Goal: Task Accomplishment & Management: Manage account settings

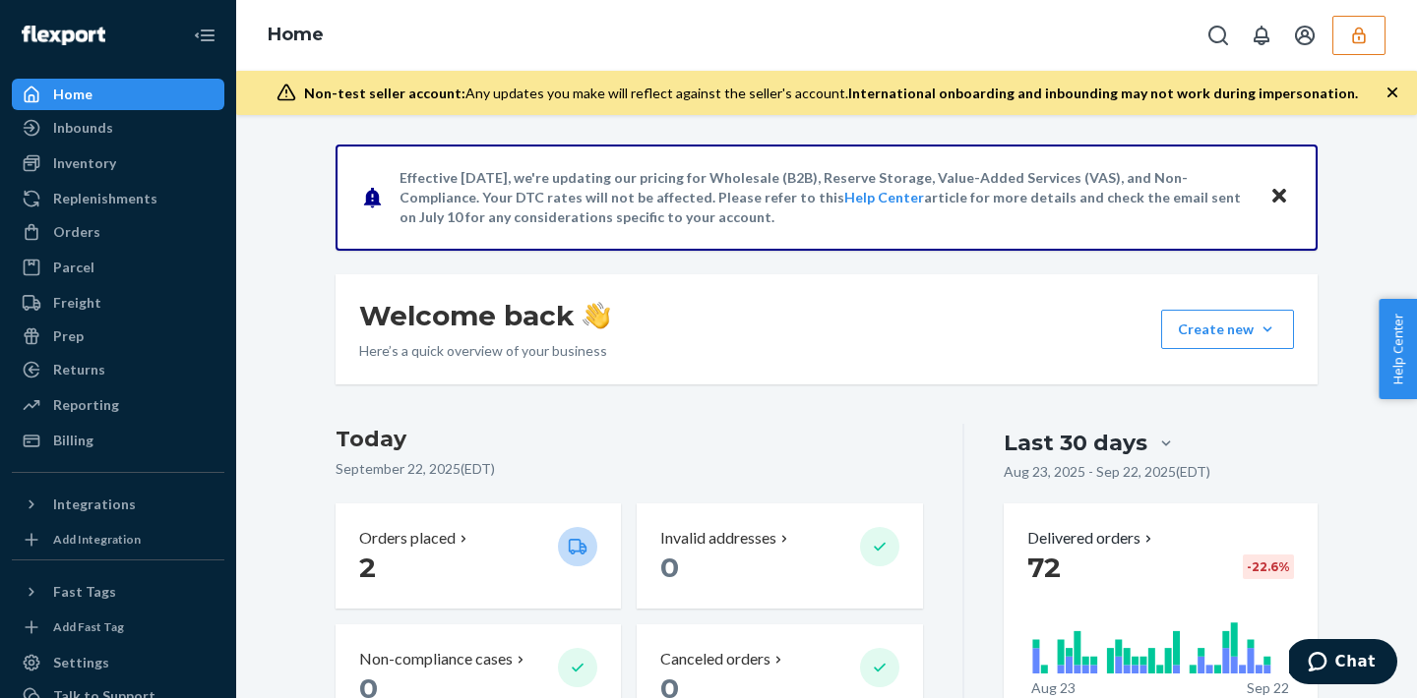
scroll to position [278, 0]
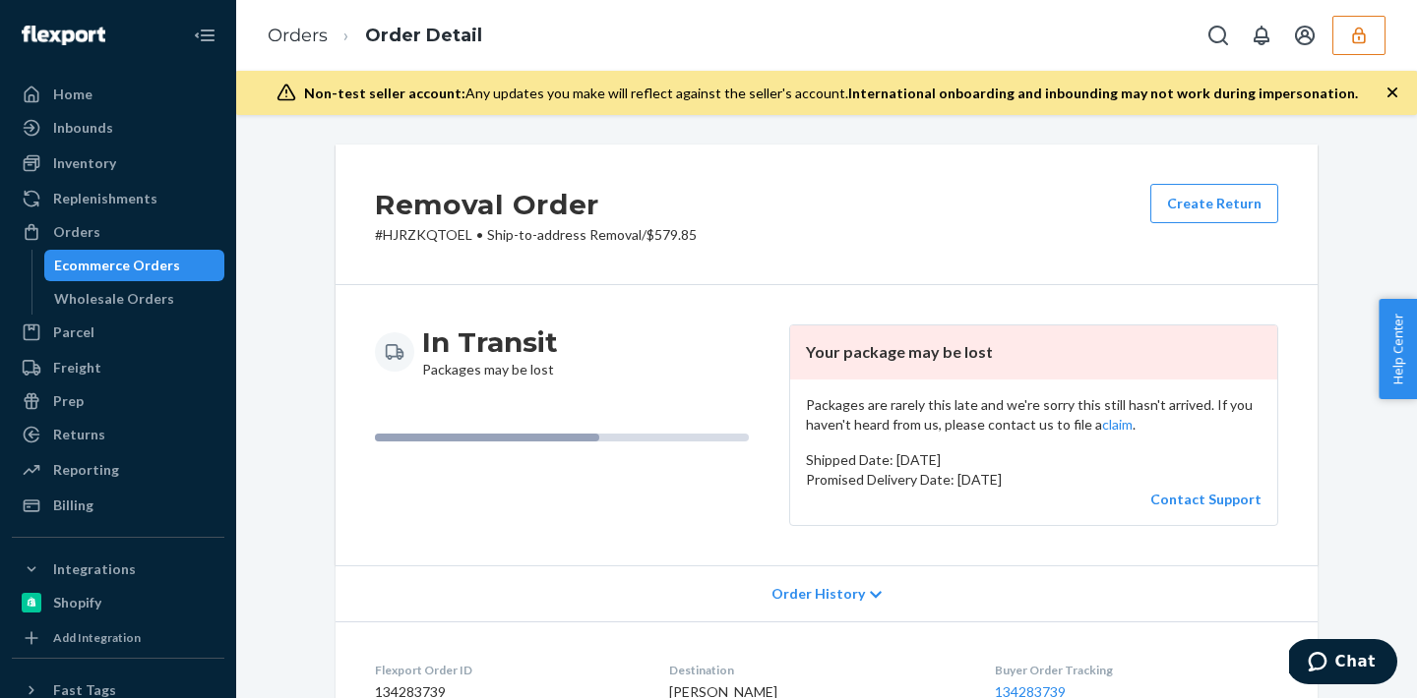
click at [1345, 30] on button "button" at bounding box center [1358, 35] width 53 height 39
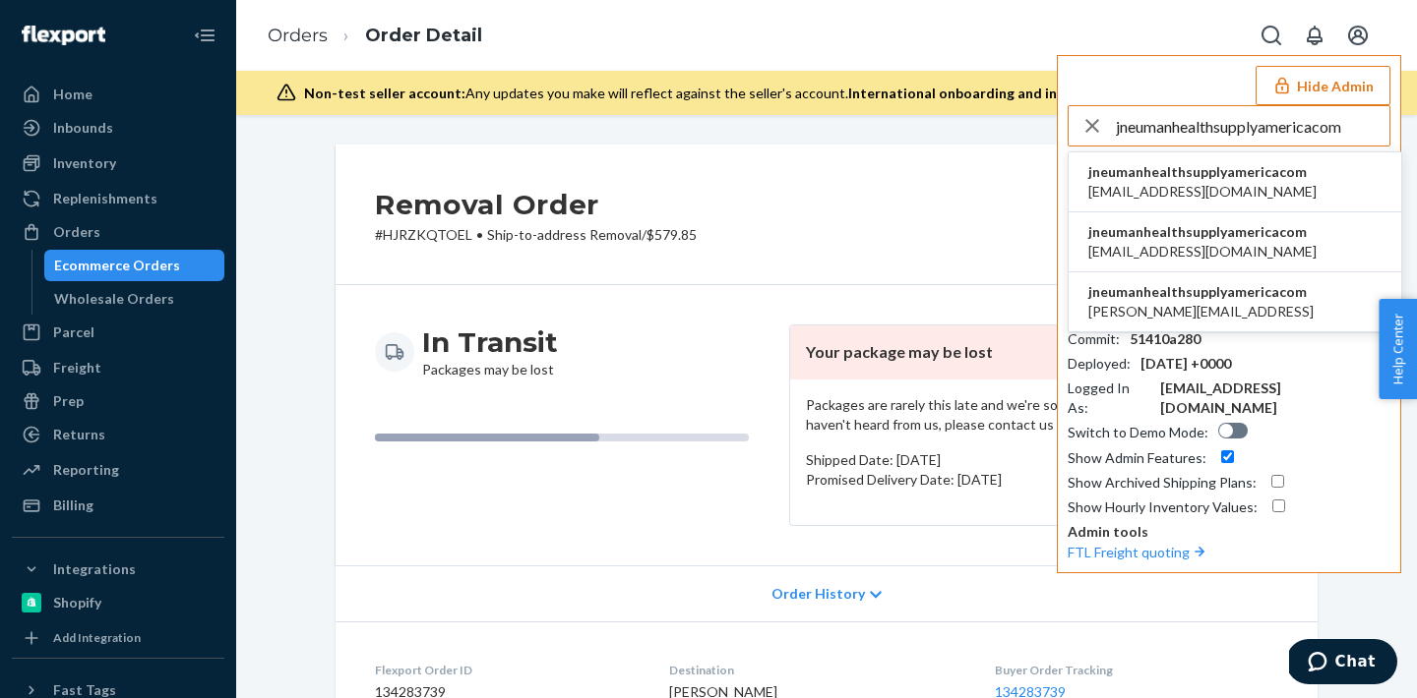
type input "jneumanhealthsupplyamericacom"
click at [1163, 187] on span "[EMAIL_ADDRESS][DOMAIN_NAME]" at bounding box center [1202, 192] width 228 height 20
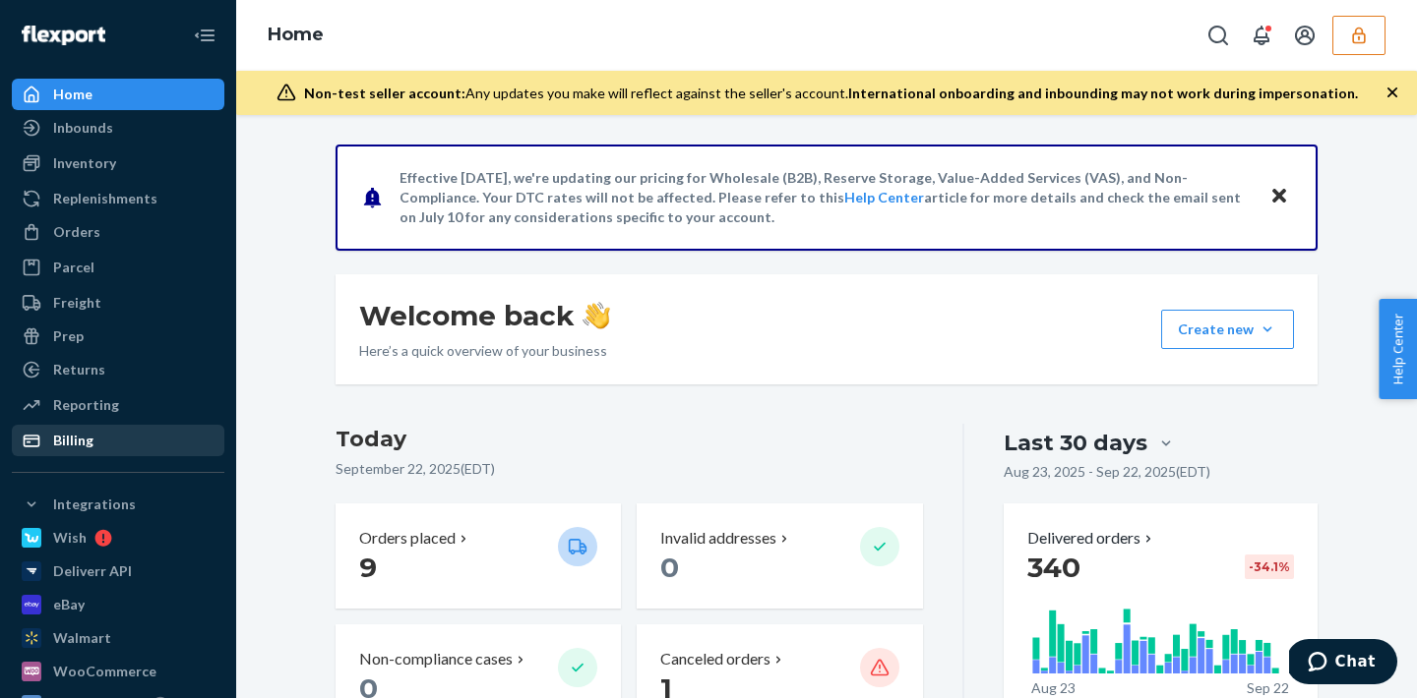
click at [154, 453] on div "Billing" at bounding box center [118, 441] width 209 height 28
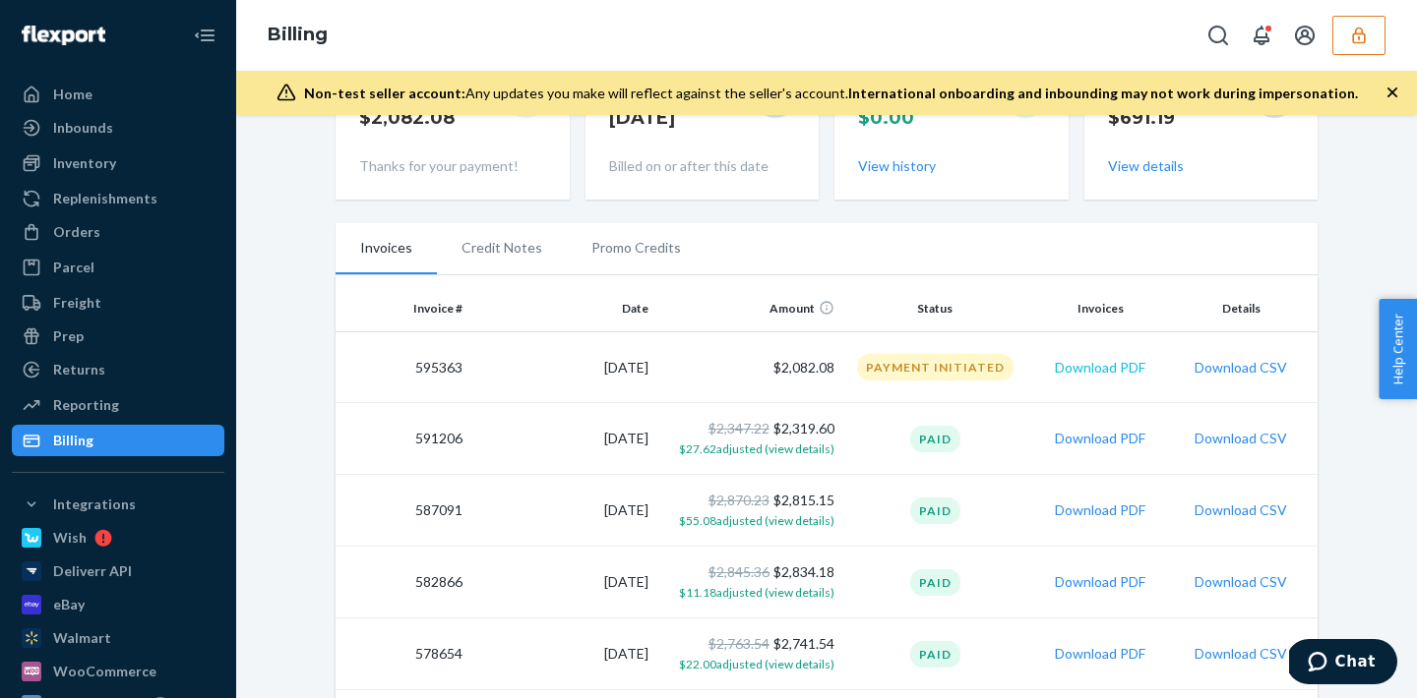
scroll to position [297, 0]
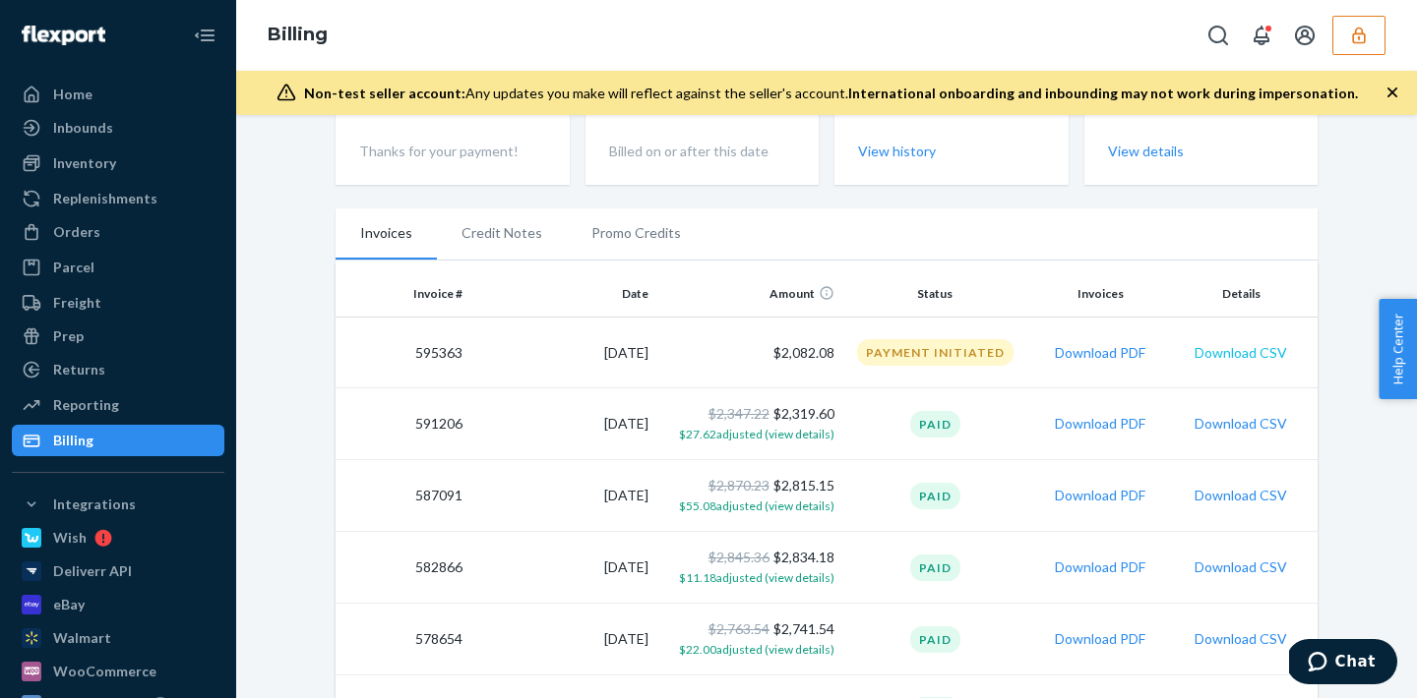
click at [1249, 348] on button "Download CSV" at bounding box center [1240, 353] width 92 height 20
